Goal: Transaction & Acquisition: Purchase product/service

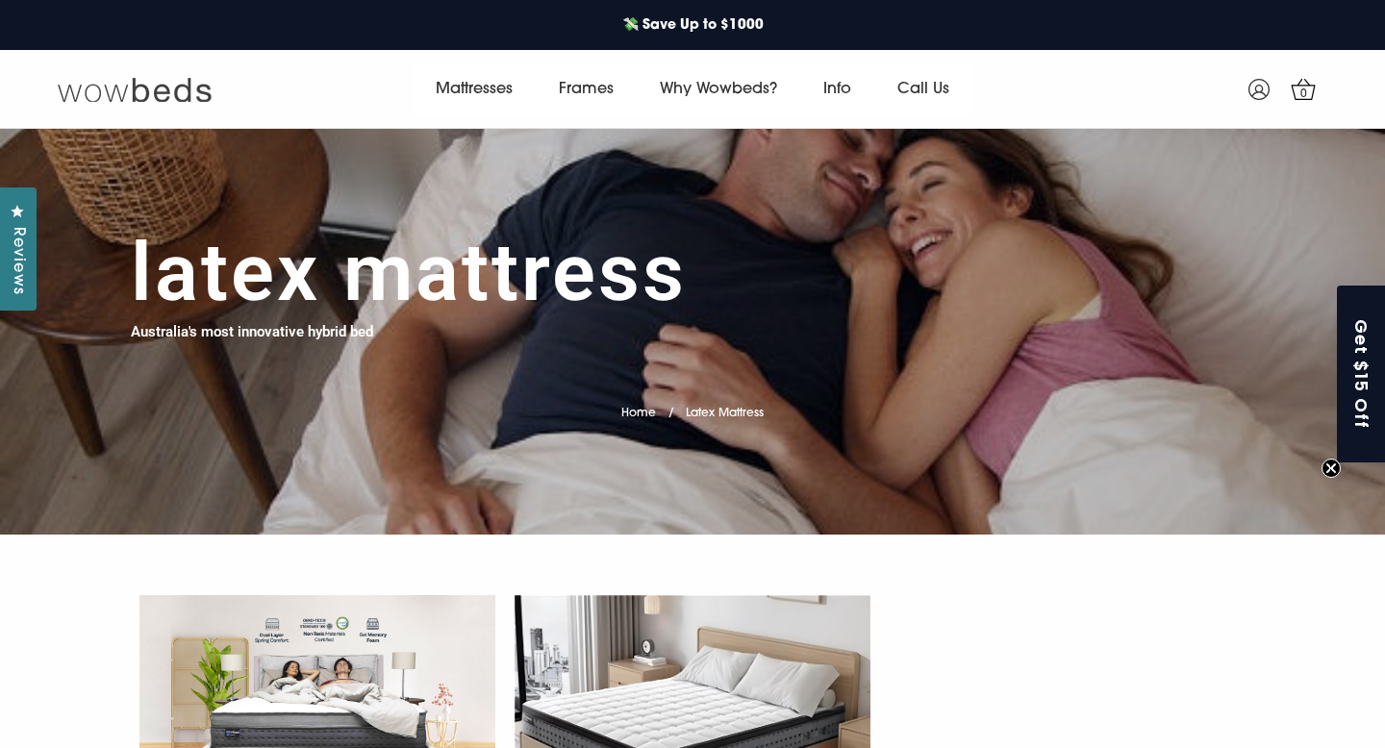
click at [125, 87] on img at bounding box center [135, 89] width 154 height 27
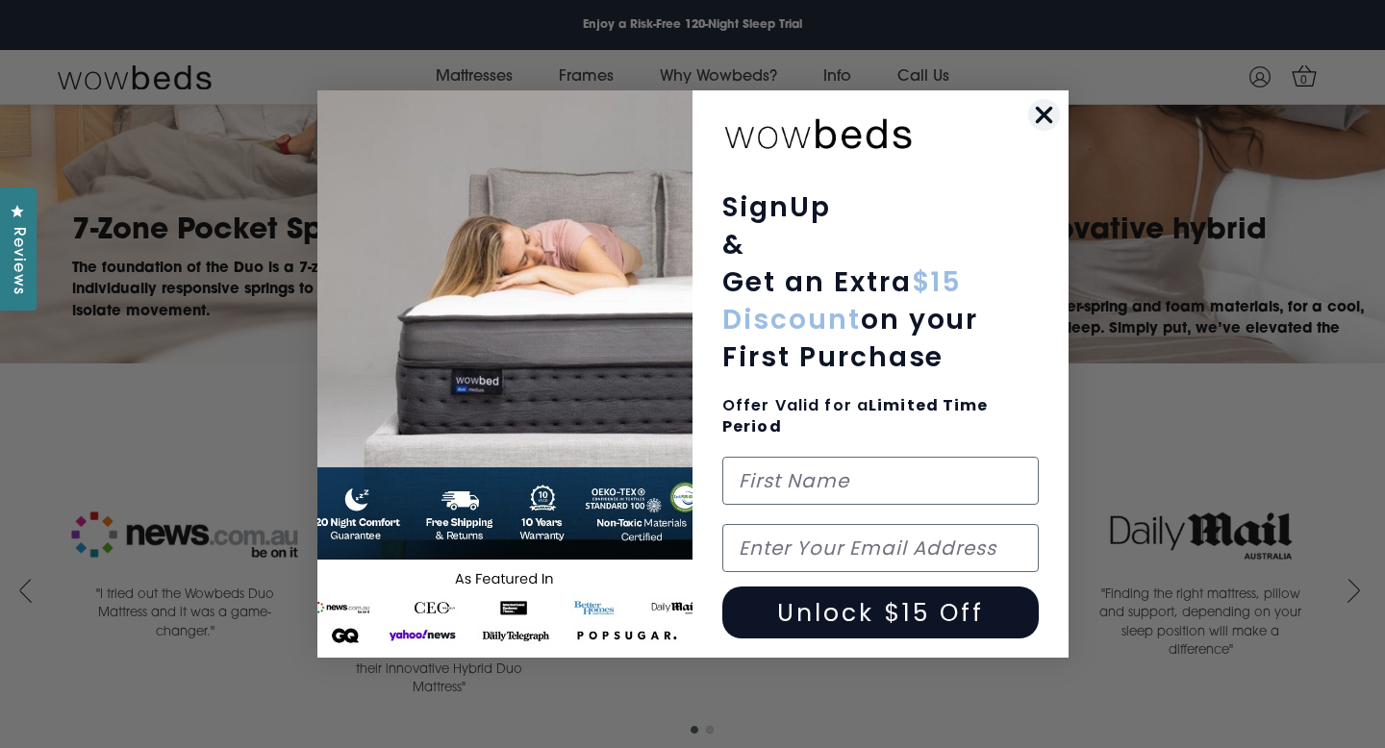
scroll to position [1621, 0]
click at [1045, 114] on icon "Close dialog" at bounding box center [1042, 115] width 13 height 13
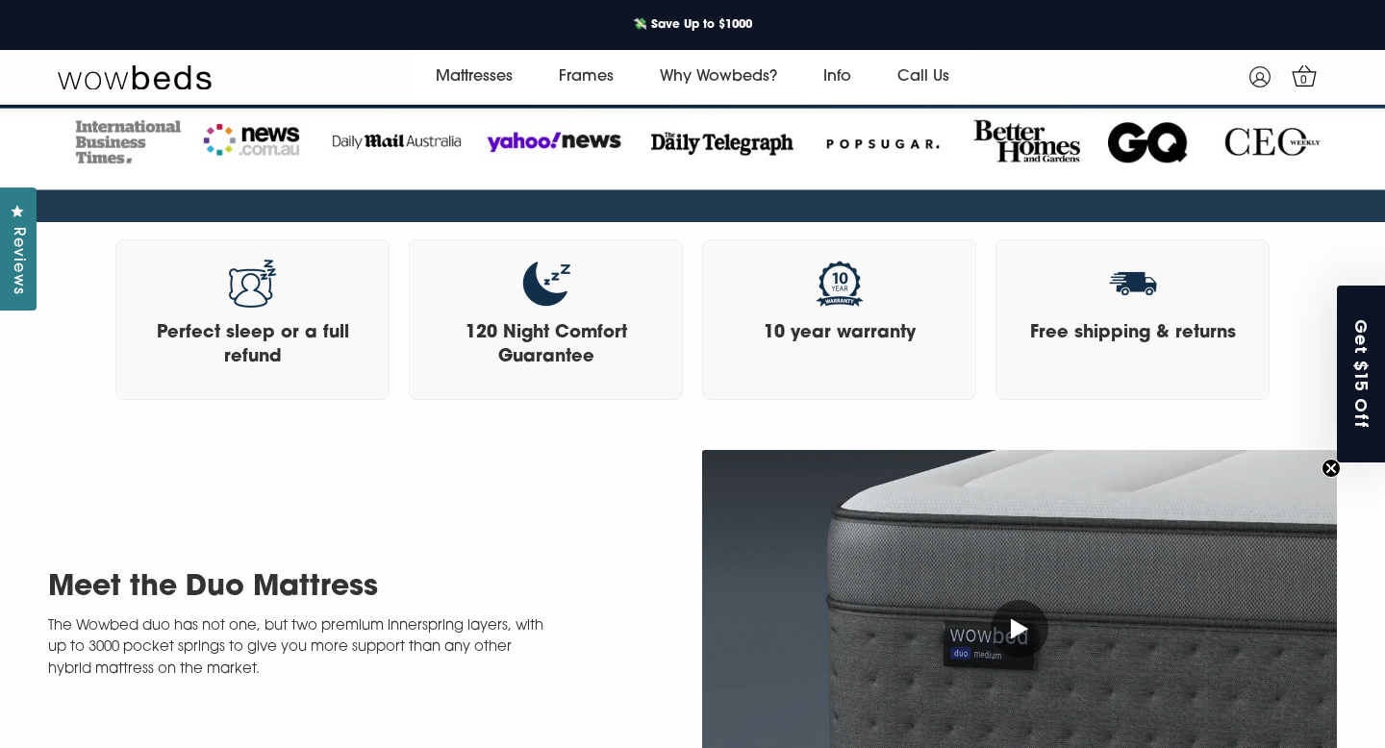
scroll to position [0, 0]
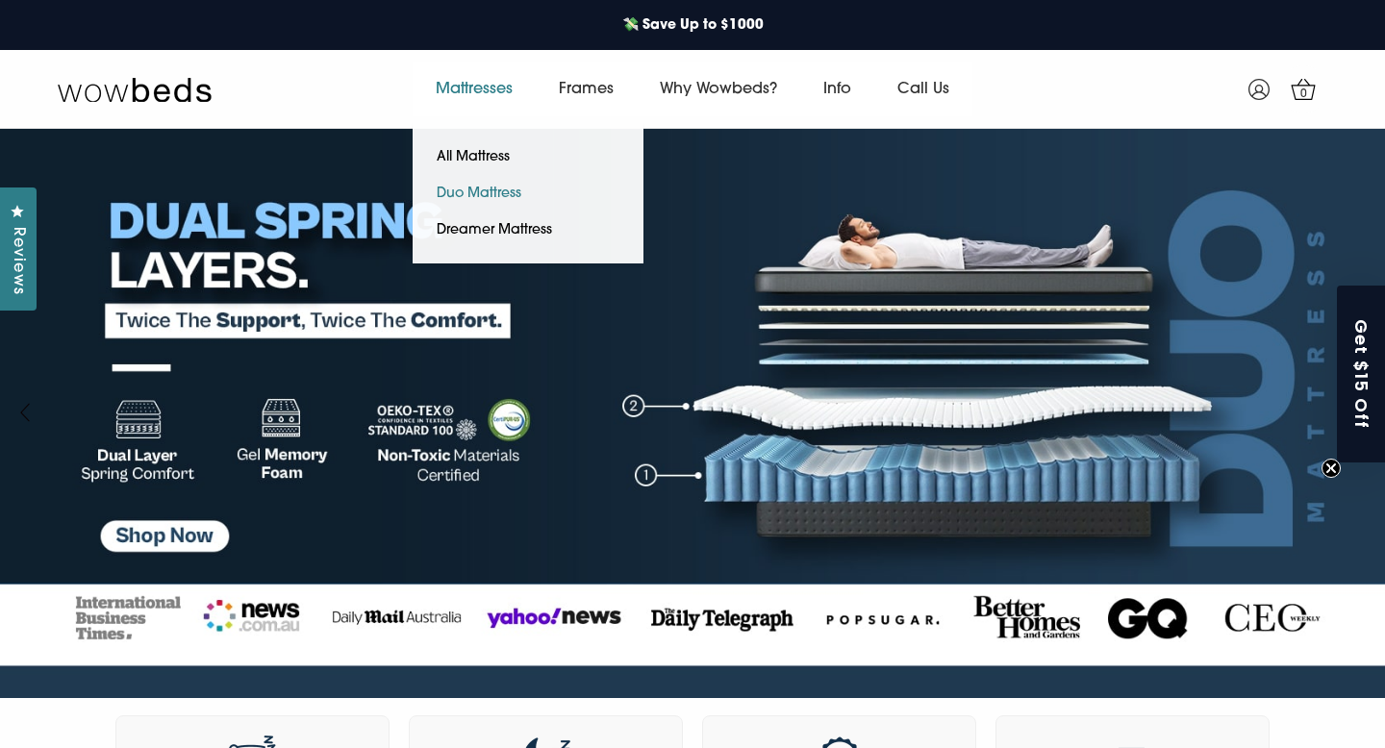
click at [478, 187] on link "Duo Mattress" at bounding box center [478, 194] width 133 height 37
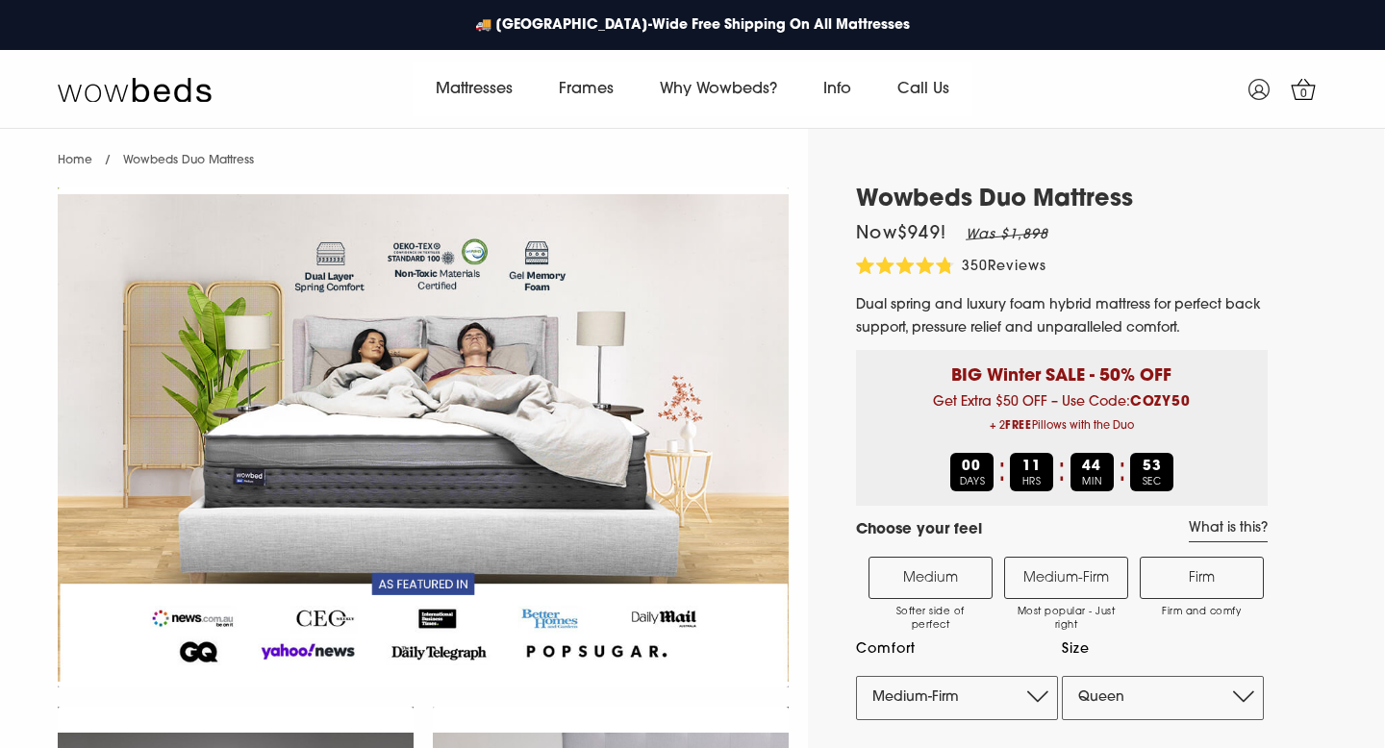
select select "Medium-Firm"
select select "Queen"
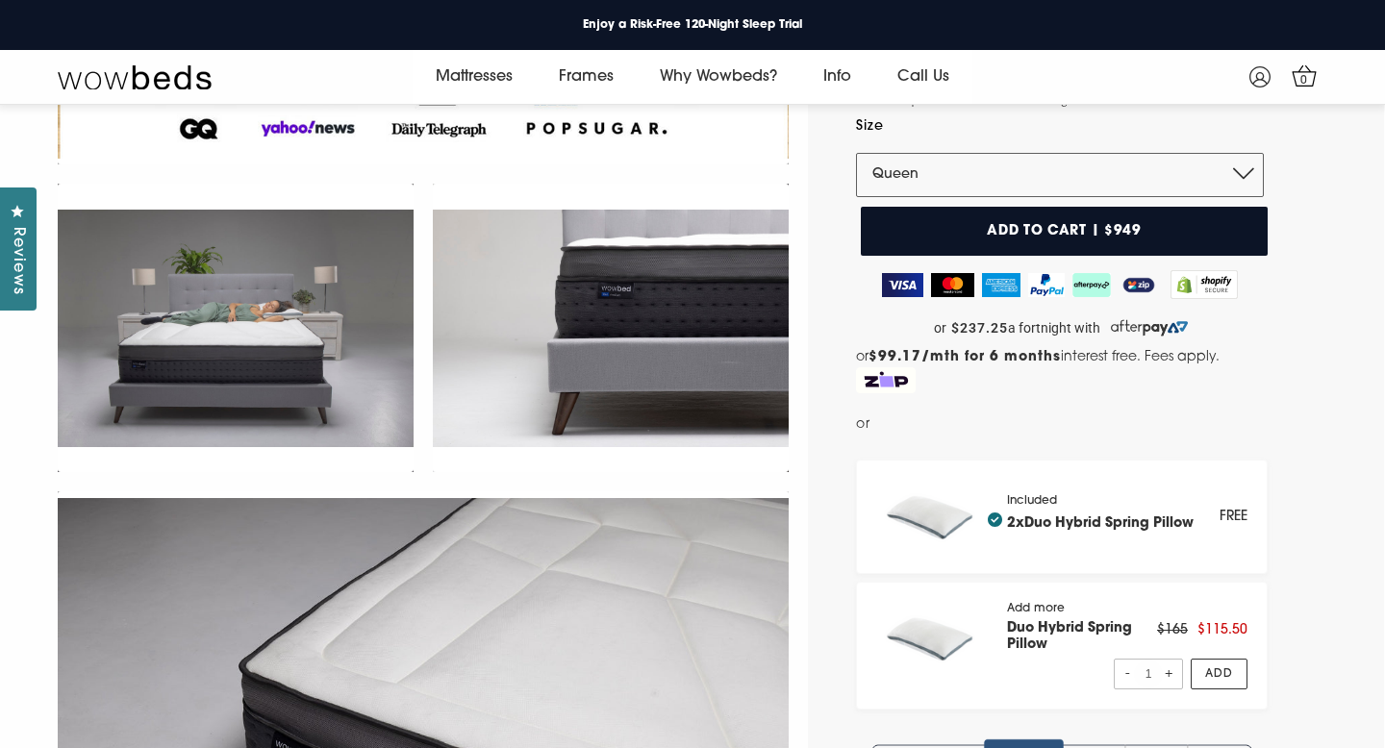
scroll to position [464, 0]
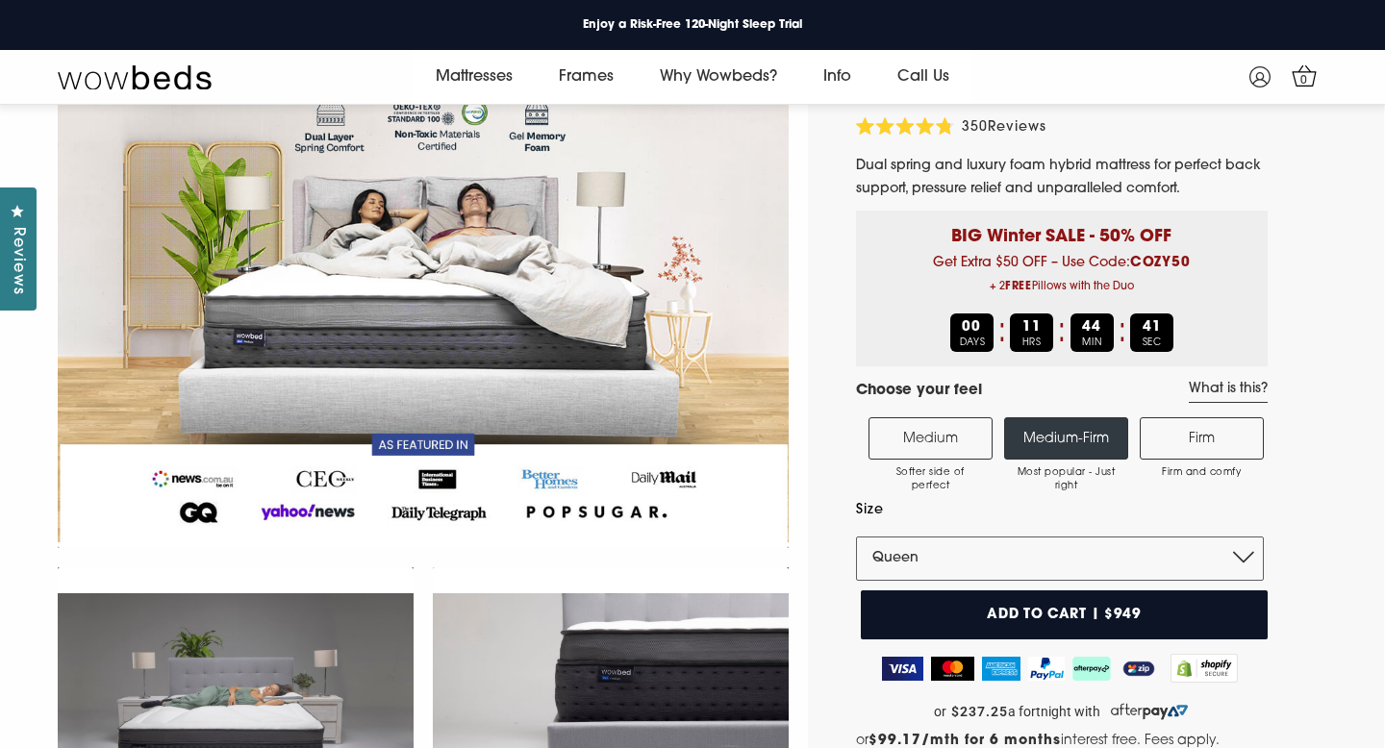
scroll to position [0, 0]
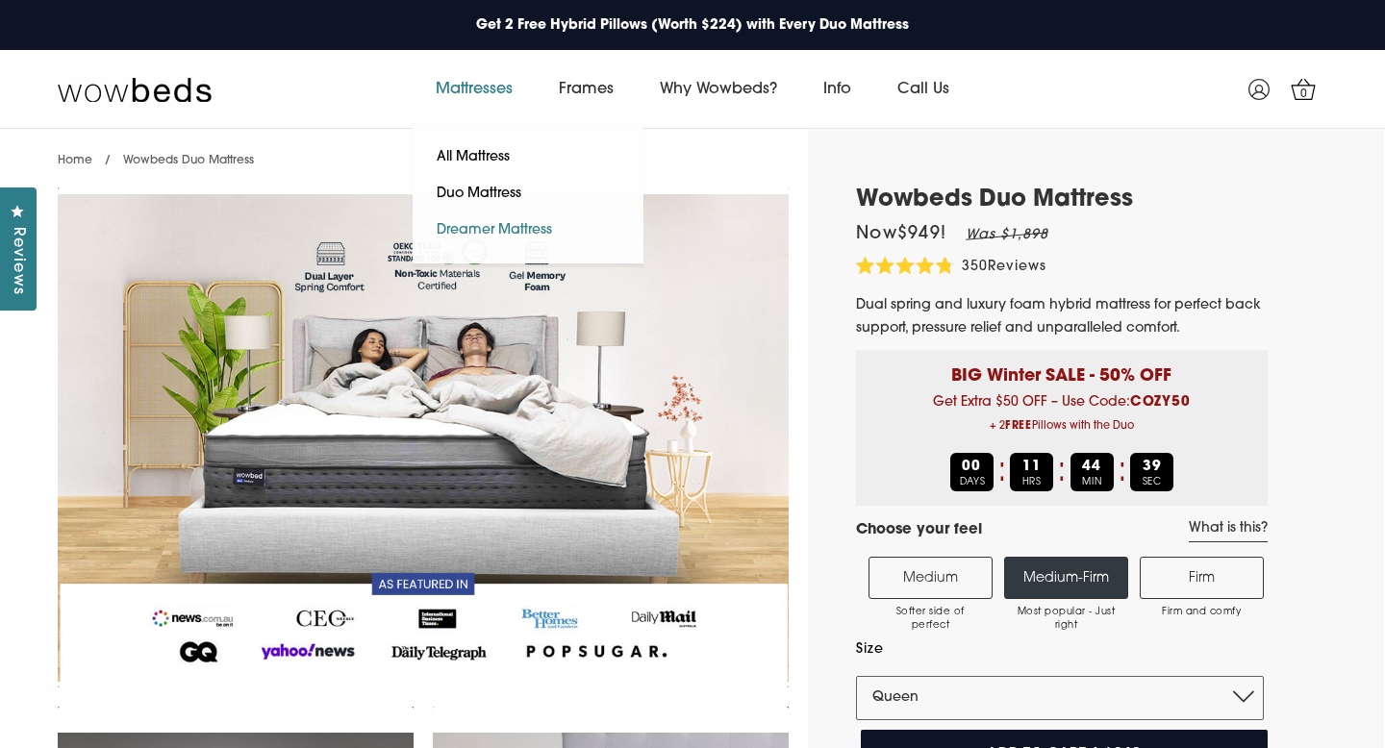
click at [485, 223] on link "Dreamer Mattress" at bounding box center [493, 230] width 163 height 37
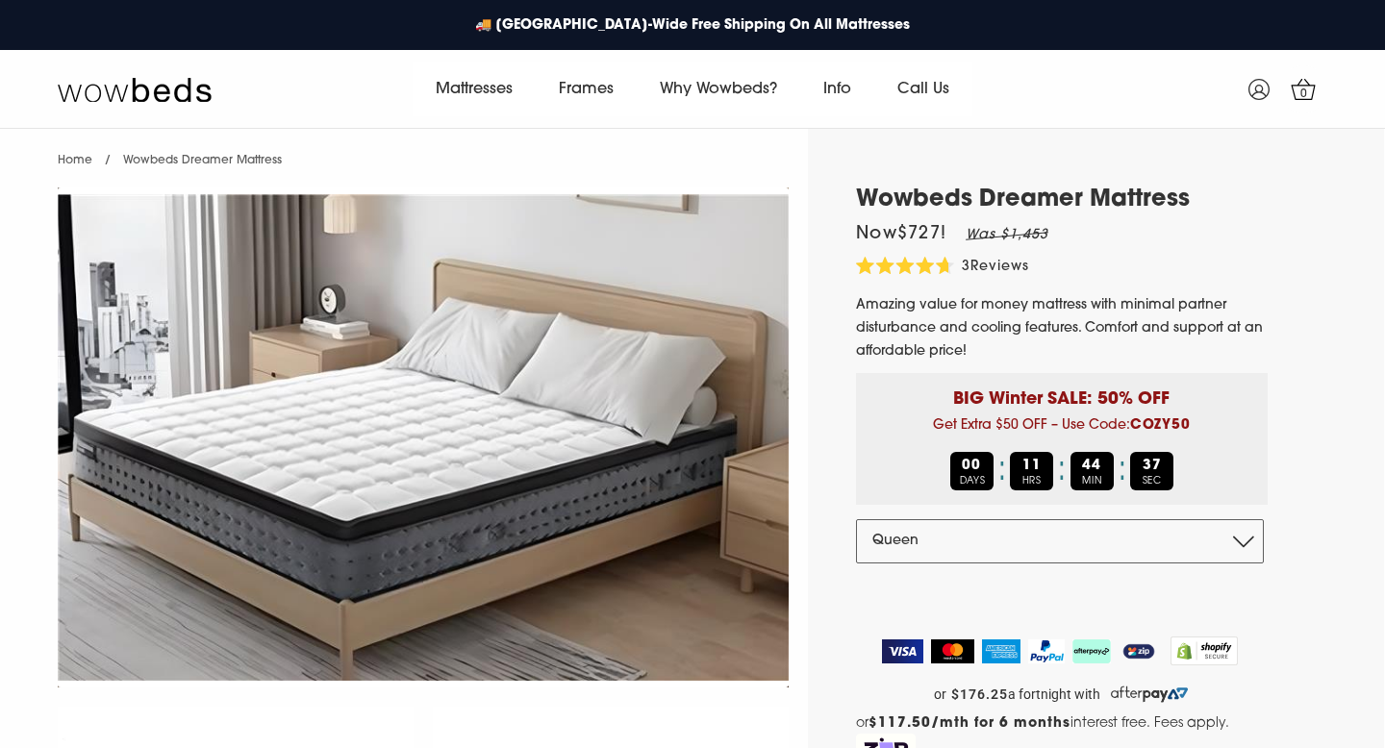
select select "Queen"
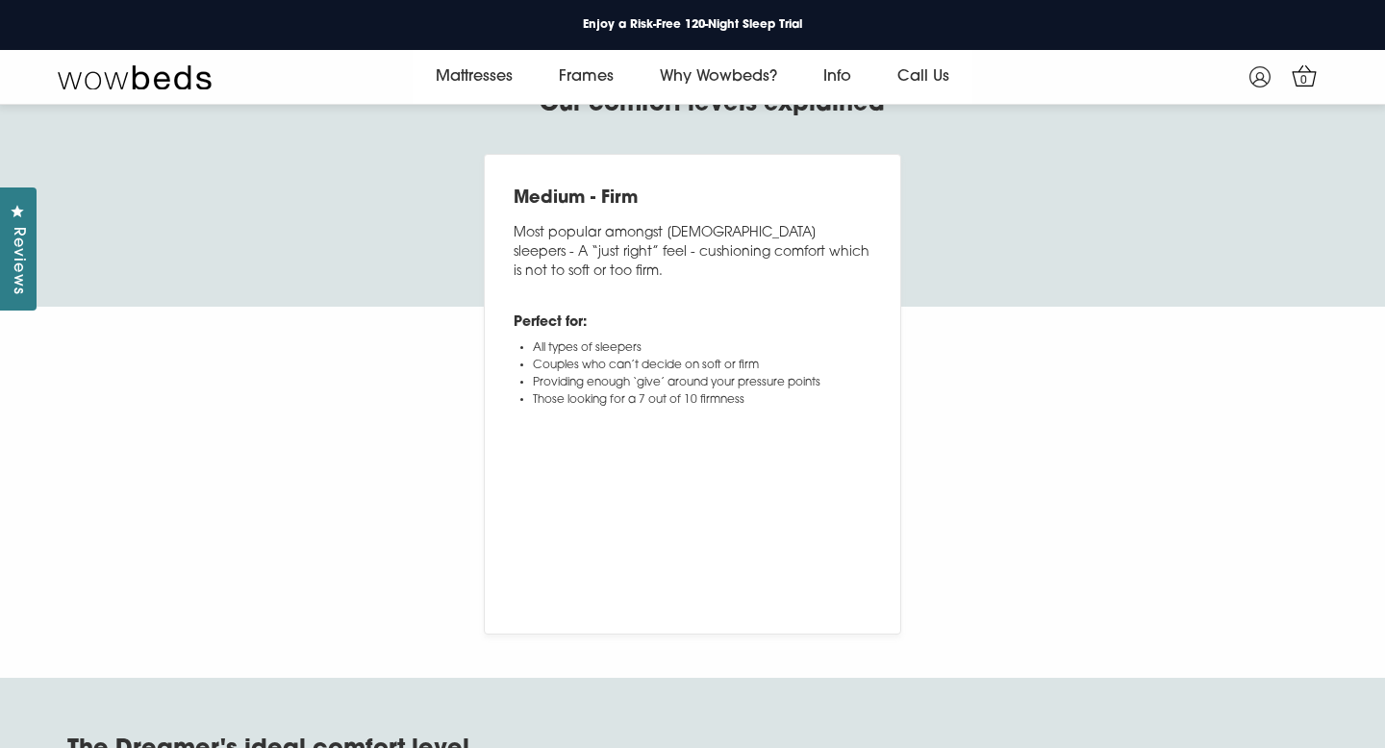
scroll to position [5980, 0]
